Goal: Task Accomplishment & Management: Manage account settings

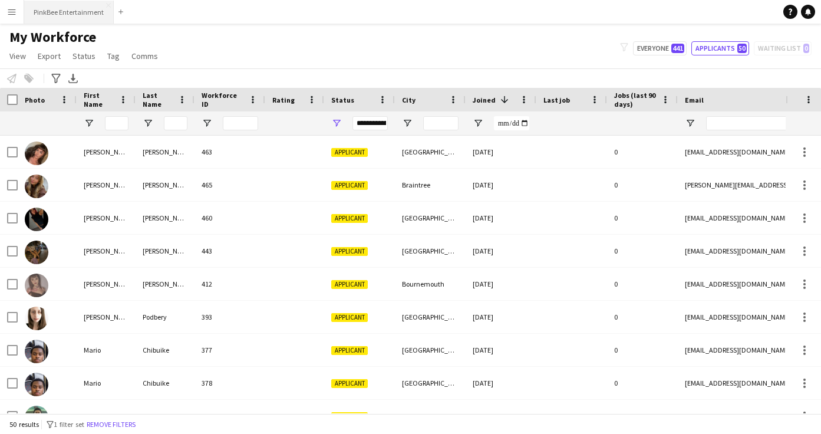
click at [74, 14] on button "PinkBee Entertainment Close" at bounding box center [69, 12] width 90 height 23
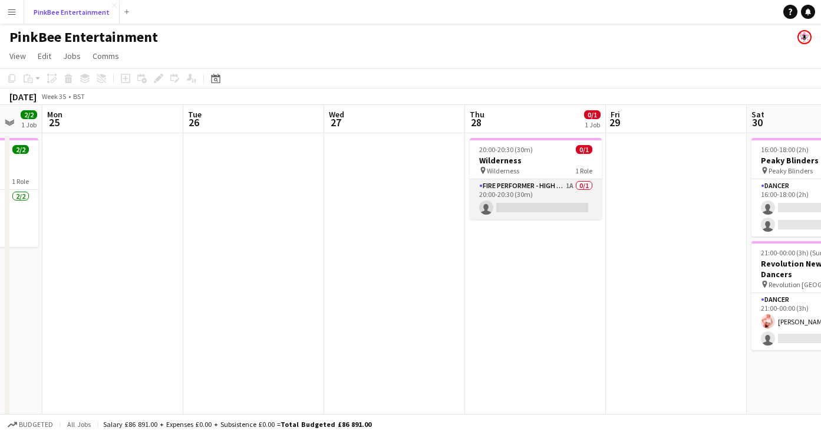
scroll to position [0, 477]
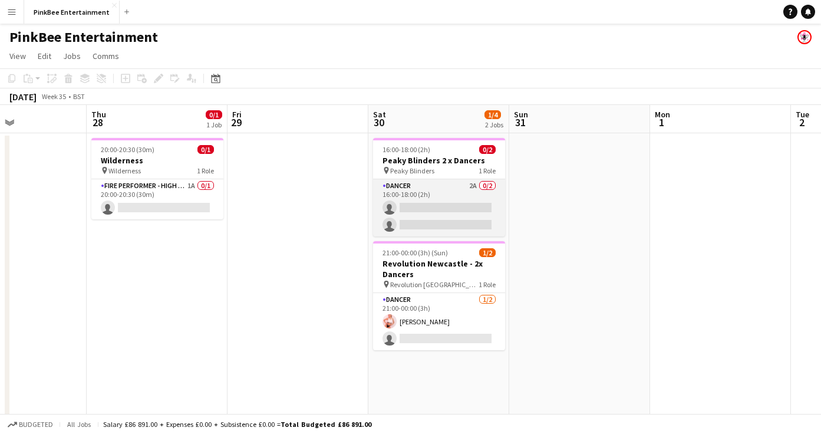
click at [453, 193] on app-card-role "Dancer 2A 0/2 16:00-18:00 (2h) single-neutral-actions single-neutral-actions" at bounding box center [439, 207] width 132 height 57
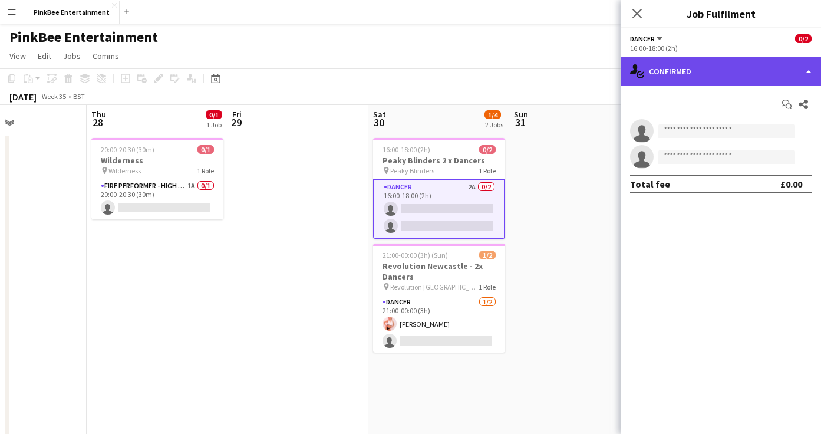
click at [766, 72] on div "single-neutral-actions-check-2 Confirmed" at bounding box center [721, 71] width 200 height 28
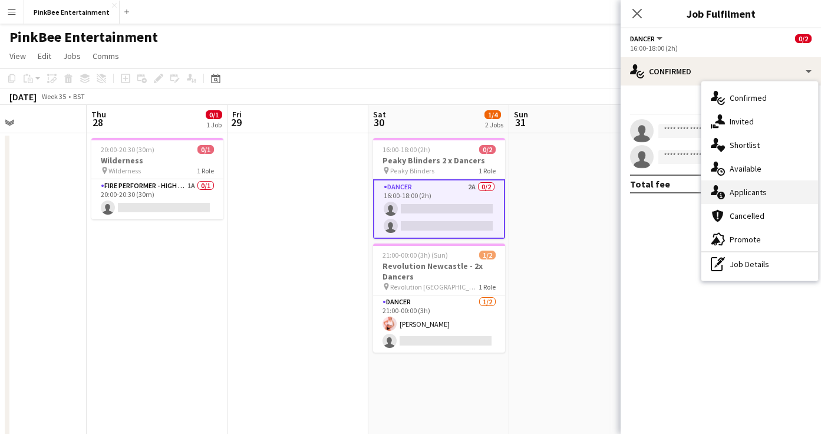
click at [780, 199] on div "single-neutral-actions-information Applicants" at bounding box center [759, 192] width 117 height 24
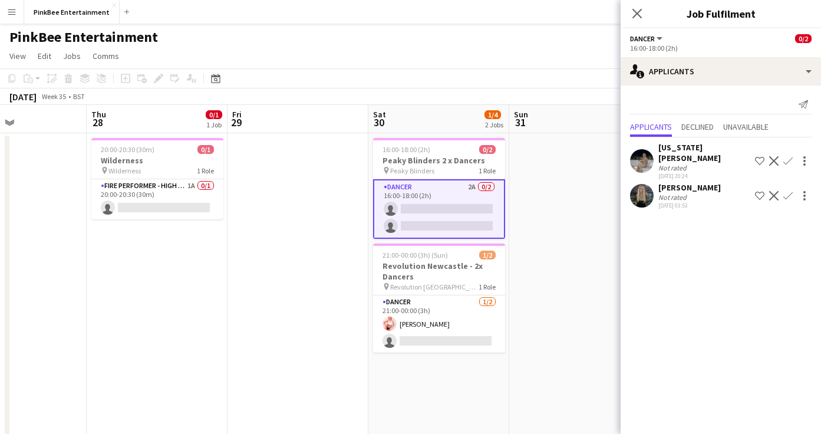
click at [787, 156] on app-icon "Confirm" at bounding box center [787, 160] width 9 height 9
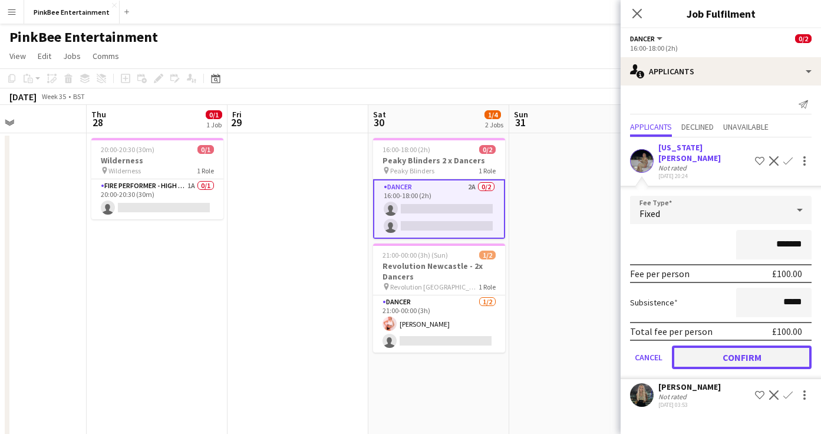
click at [743, 346] on button "Confirm" at bounding box center [742, 357] width 140 height 24
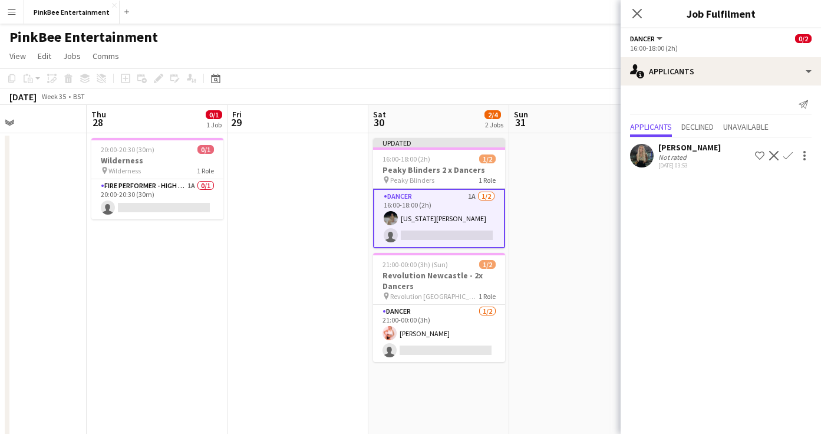
click at [789, 154] on app-icon "Confirm" at bounding box center [787, 155] width 9 height 9
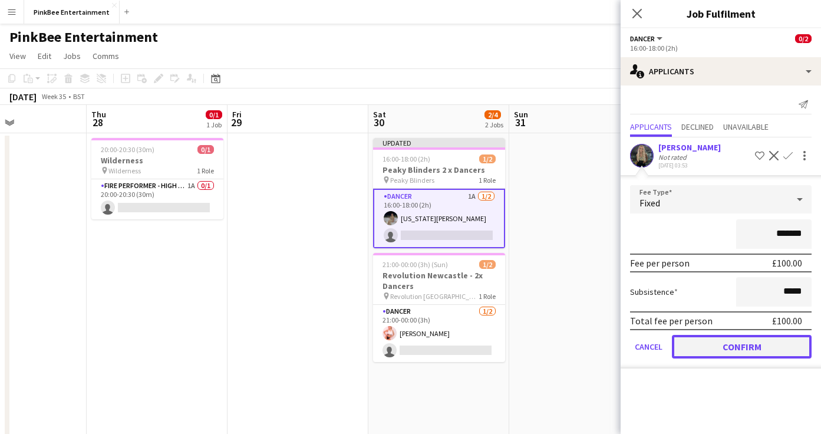
click at [740, 352] on button "Confirm" at bounding box center [742, 347] width 140 height 24
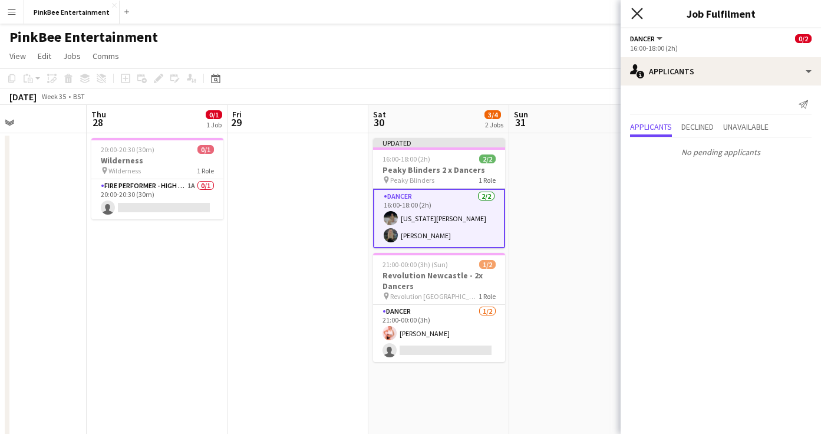
click at [634, 15] on icon at bounding box center [636, 13] width 11 height 11
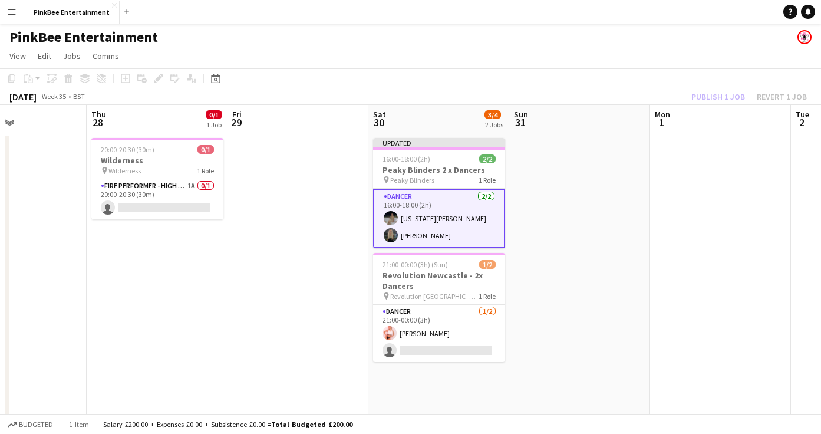
click at [725, 98] on div "Publish 1 job Revert 1 job" at bounding box center [749, 96] width 144 height 15
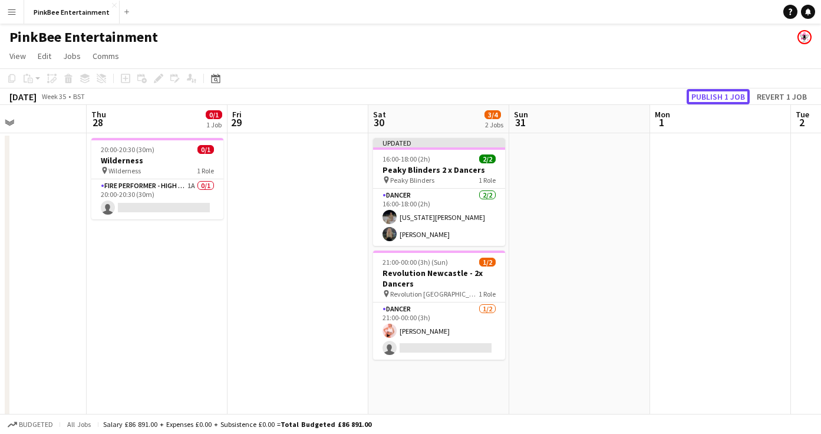
click at [725, 98] on button "Publish 1 job" at bounding box center [718, 96] width 63 height 15
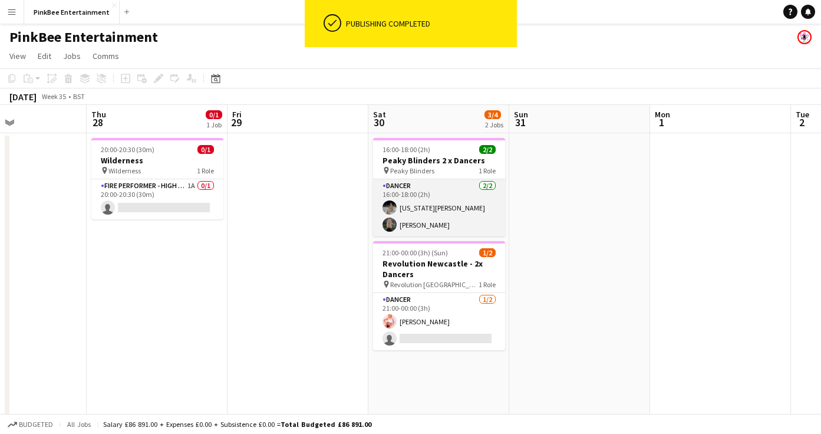
scroll to position [5, 0]
